Goal: Understand process/instructions: Learn how to perform a task or action

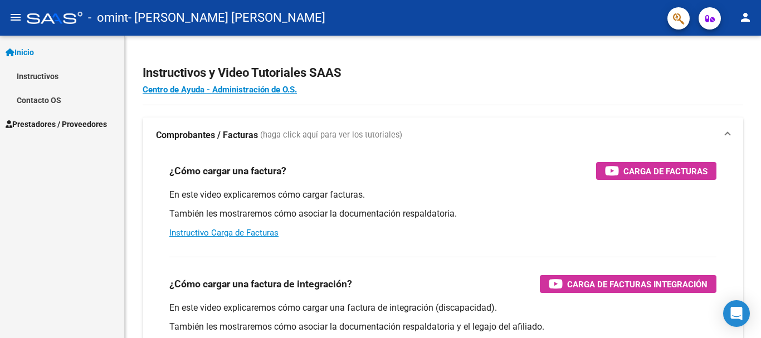
click at [56, 126] on span "Prestadores / Proveedores" at bounding box center [56, 124] width 101 height 12
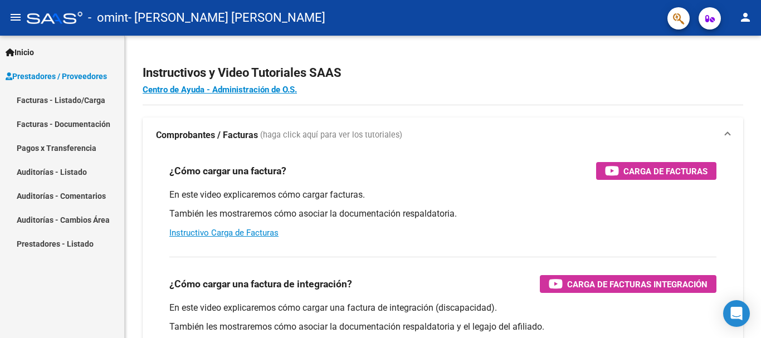
click at [77, 245] on link "Prestadores - Listado" at bounding box center [62, 244] width 124 height 24
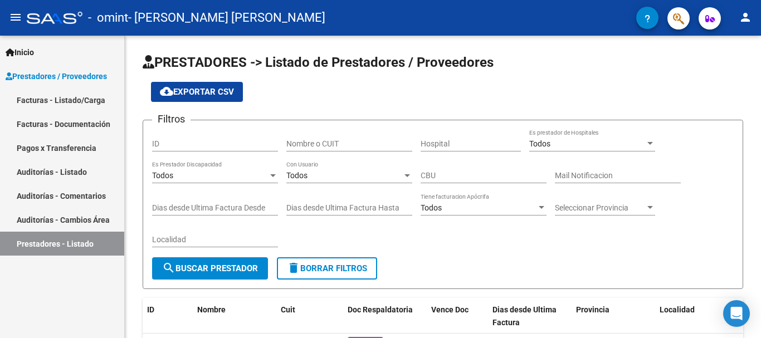
click at [55, 126] on link "Facturas - Documentación" at bounding box center [62, 124] width 124 height 24
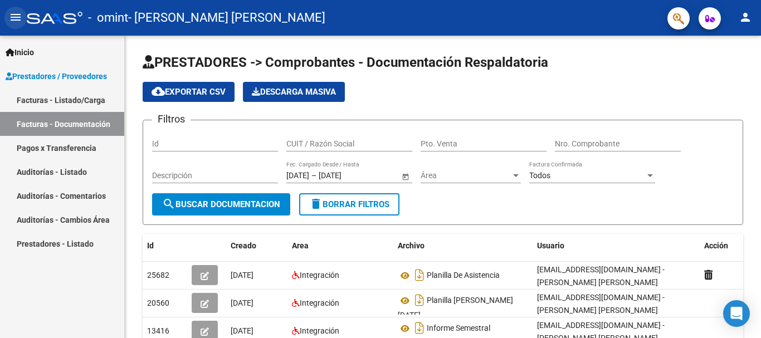
click at [11, 20] on mat-icon "menu" at bounding box center [15, 17] width 13 height 13
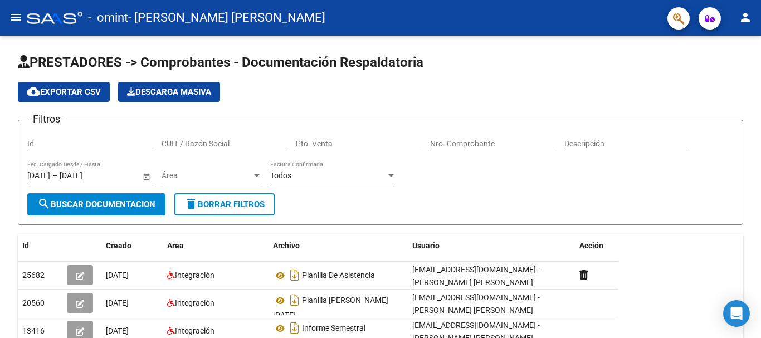
click at [11, 20] on mat-icon "menu" at bounding box center [15, 17] width 13 height 13
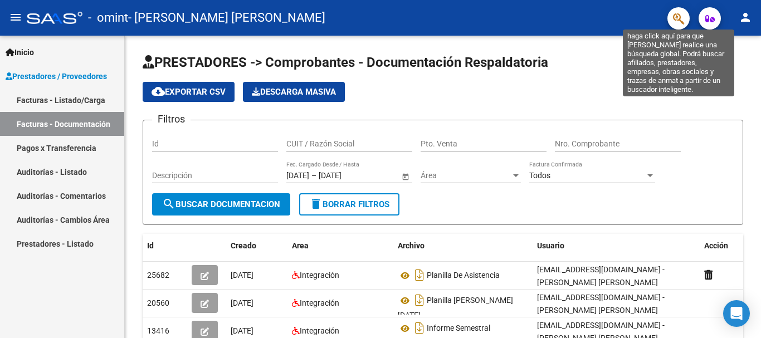
click at [674, 19] on icon "button" at bounding box center [678, 18] width 11 height 13
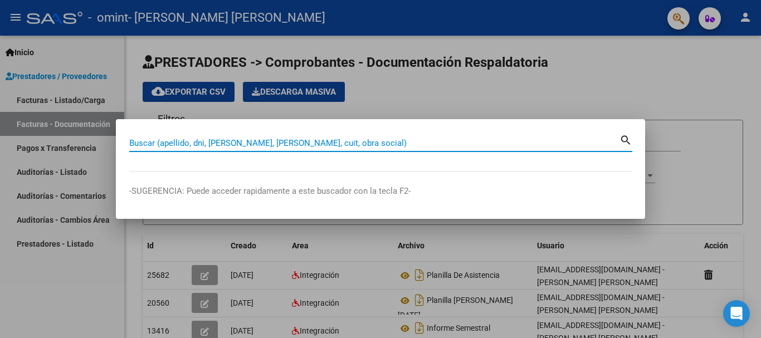
click at [711, 19] on div at bounding box center [380, 169] width 761 height 338
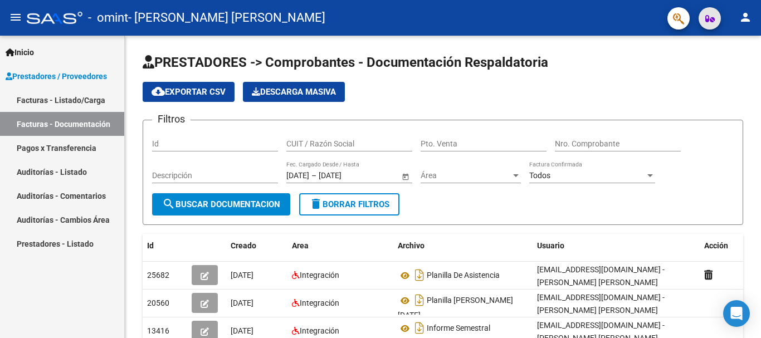
click at [711, 19] on icon "button" at bounding box center [709, 18] width 9 height 8
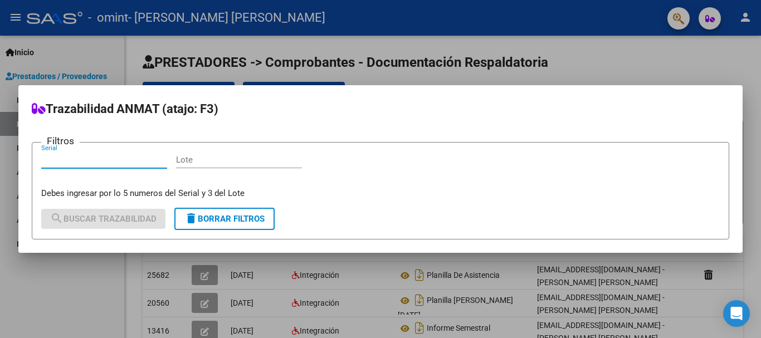
click at [655, 69] on div at bounding box center [380, 169] width 761 height 338
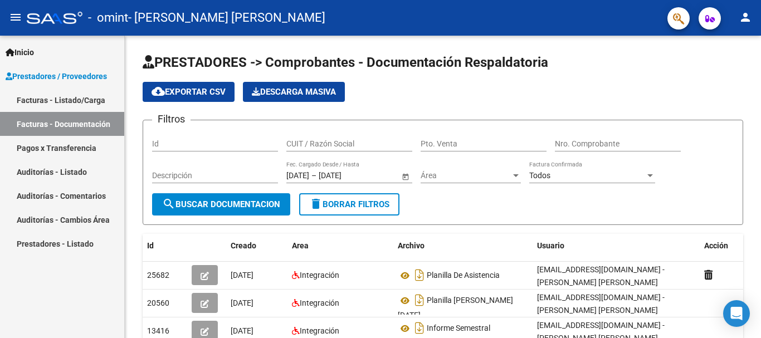
click at [743, 17] on mat-icon "person" at bounding box center [745, 17] width 13 height 13
click at [573, 72] on div at bounding box center [380, 169] width 761 height 338
click at [25, 53] on span "Inicio" at bounding box center [20, 52] width 28 height 12
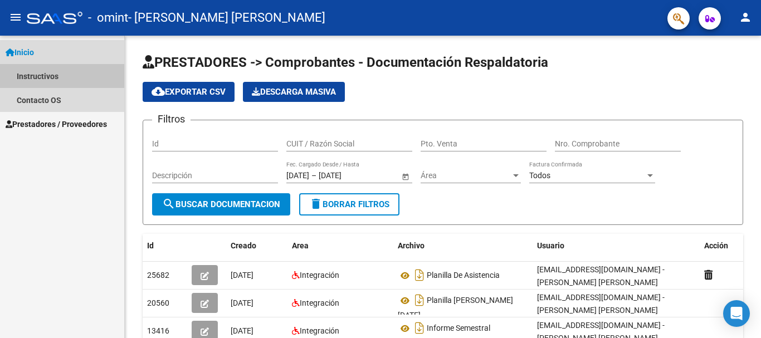
click at [30, 78] on link "Instructivos" at bounding box center [62, 76] width 124 height 24
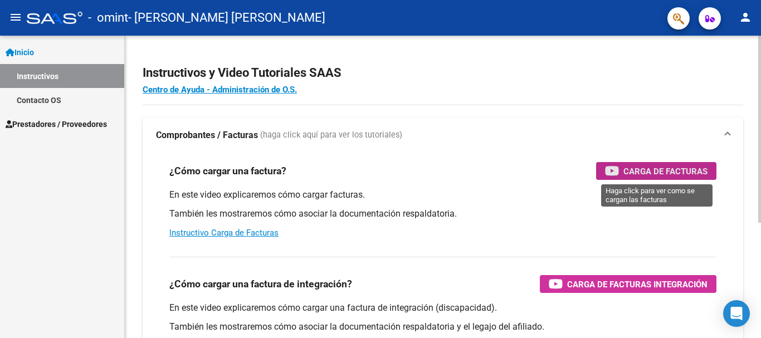
click at [678, 167] on span "Carga de Facturas" at bounding box center [665, 171] width 84 height 14
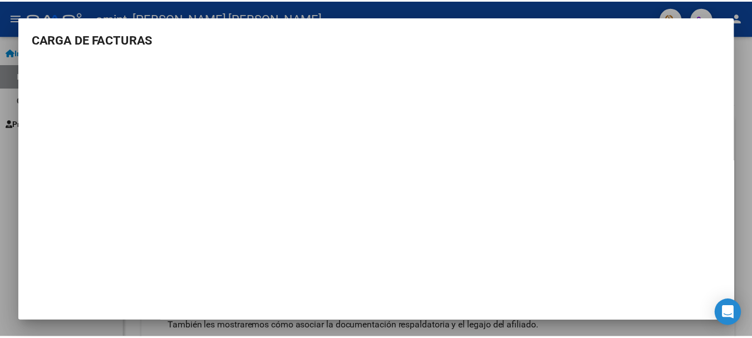
scroll to position [1, 0]
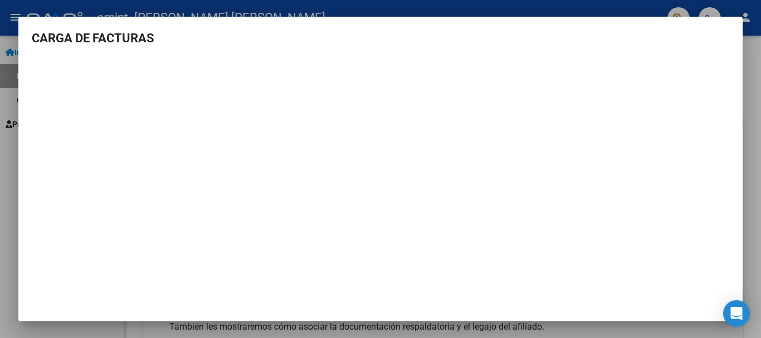
click at [750, 115] on div at bounding box center [380, 169] width 761 height 338
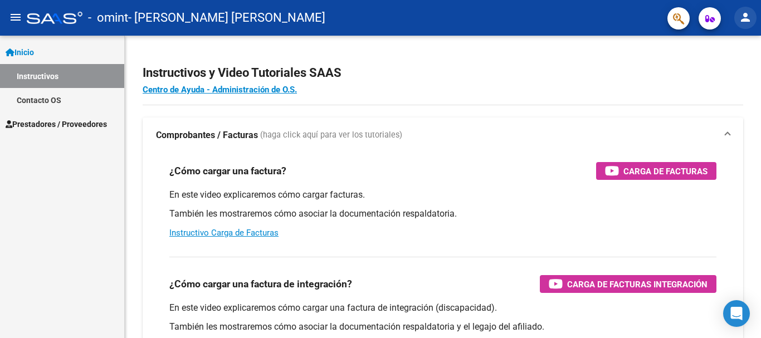
click at [742, 16] on mat-icon "person" at bounding box center [745, 17] width 13 height 13
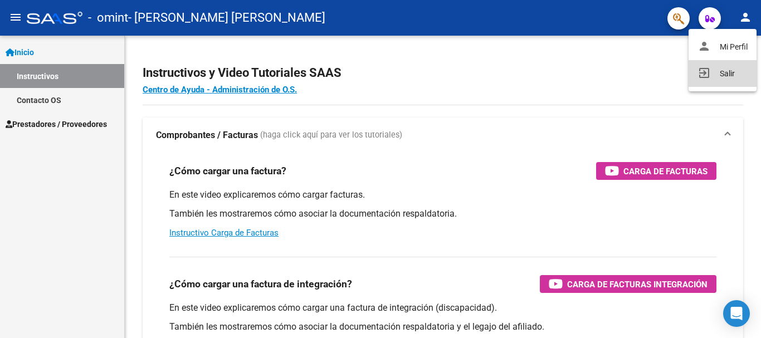
click at [721, 72] on button "exit_to_app Salir" at bounding box center [722, 73] width 68 height 27
